Goal: Task Accomplishment & Management: Use online tool/utility

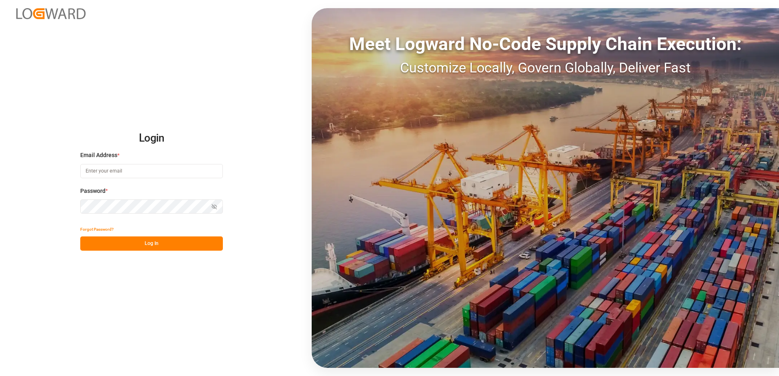
type input "[PERSON_NAME][EMAIL_ADDRESS][PERSON_NAME][DOMAIN_NAME]"
click at [171, 245] on button "Log In" at bounding box center [151, 244] width 143 height 14
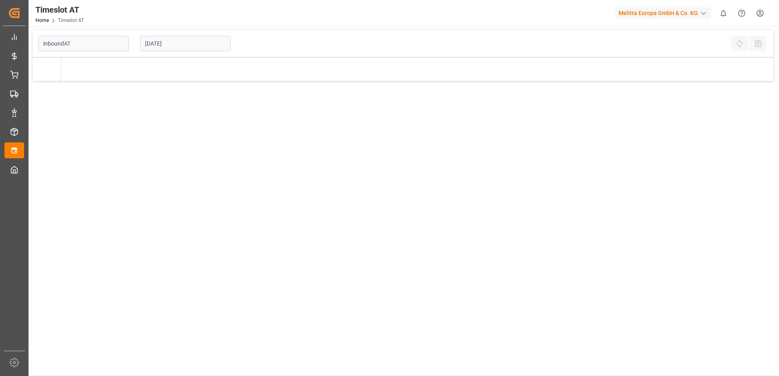
type input "Inbound AT"
